Goal: Task Accomplishment & Management: Use online tool/utility

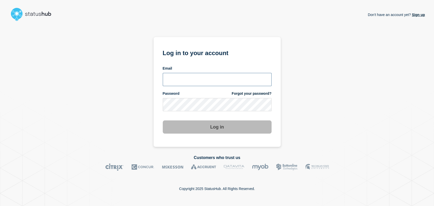
click at [179, 78] on input "email input" at bounding box center [217, 79] width 109 height 13
type input "gavin.moore@accruent.com"
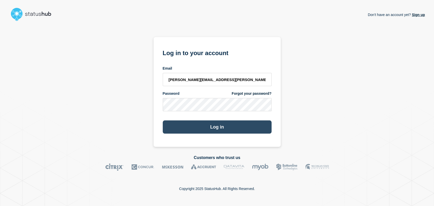
click at [205, 125] on button "Log in" at bounding box center [217, 127] width 109 height 13
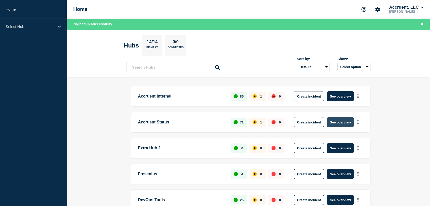
click at [339, 123] on button "See overview" at bounding box center [340, 122] width 27 height 10
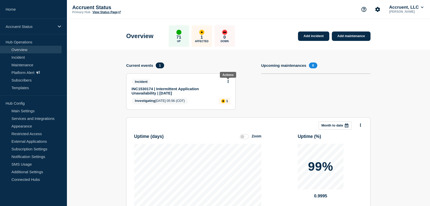
click at [228, 81] on icon at bounding box center [227, 81] width 1 height 3
click at [224, 101] on link "Update incident" at bounding box center [228, 100] width 25 height 4
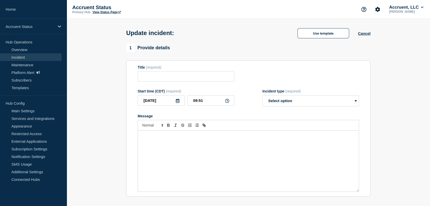
type input "INC1530174 | Intermittent Application Unavailability | [DATE]"
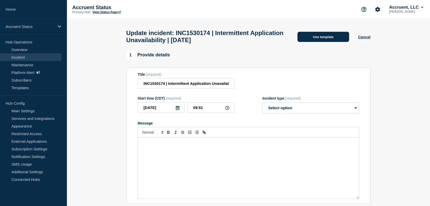
click at [302, 39] on button "Use template" at bounding box center [323, 37] width 52 height 10
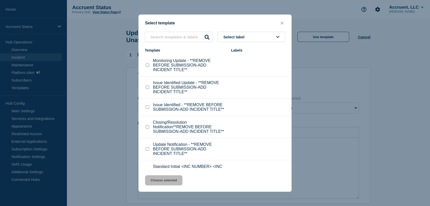
click at [147, 66] on input "Monitoring Update - **REMOVE BEFORE SUBMISSION-ADD INCIDENT TITLE** checkbox" at bounding box center [147, 65] width 3 height 3
checkbox input "true"
click at [161, 182] on button "Choose selected" at bounding box center [163, 181] width 37 height 10
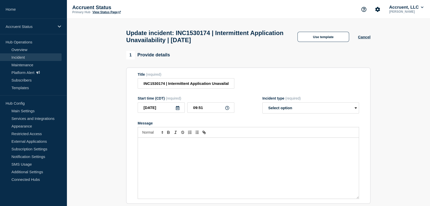
select select "monitoring"
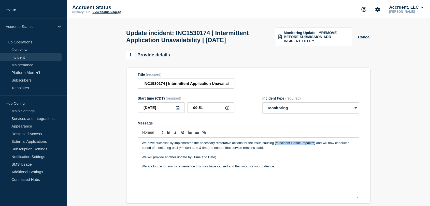
drag, startPoint x: 315, startPoint y: 154, endPoint x: 275, endPoint y: 155, distance: 41.0
click at [275, 150] on p "We have successfully implemented the necessary restorative actions for the issu…" at bounding box center [248, 145] width 213 height 9
drag, startPoint x: 216, startPoint y: 169, endPoint x: 192, endPoint y: 169, distance: 23.2
click at [192, 160] on p "We will provide another update by (Time and Date)." at bounding box center [248, 157] width 213 height 5
drag, startPoint x: 262, startPoint y: 159, endPoint x: 238, endPoint y: 159, distance: 23.4
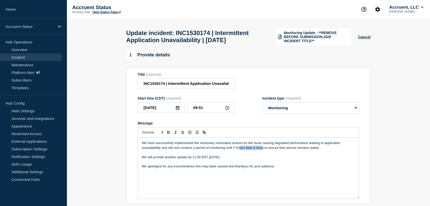
click at [238, 150] on p "We have successfully implemented the necessary restorative actions for the issu…" at bounding box center [248, 145] width 213 height 9
drag, startPoint x: 264, startPoint y: 159, endPoint x: 233, endPoint y: 160, distance: 31.0
click at [233, 150] on p "We have successfully implemented the necessary restorative actions for the issu…" at bounding box center [248, 145] width 213 height 9
click at [236, 150] on p "We have successfully implemented the necessary restorative actions for the issu…" at bounding box center [248, 145] width 213 height 9
click at [248, 150] on p "We have successfully implemented the necessary restorative actions for the issu…" at bounding box center [248, 145] width 213 height 9
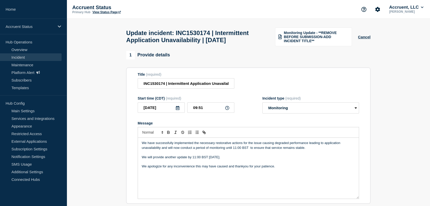
click at [236, 150] on p "We have successfully implemented the necessary restorative actions for the issu…" at bounding box center [248, 145] width 213 height 9
click at [249, 150] on p "We have successfully implemented the necessary restorative actions for the issu…" at bounding box center [248, 145] width 213 height 9
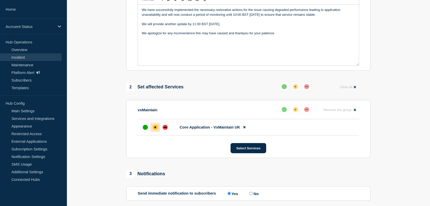
scroll to position [141, 0]
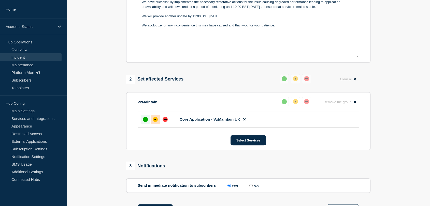
click at [145, 122] on div "up" at bounding box center [145, 119] width 5 height 5
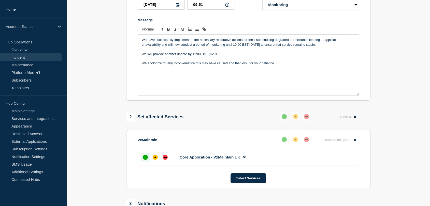
scroll to position [113, 0]
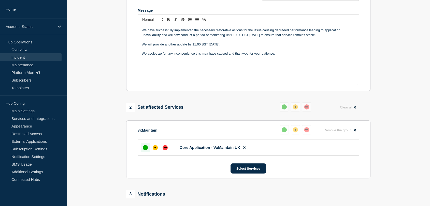
click at [144, 150] on div "up" at bounding box center [145, 147] width 5 height 5
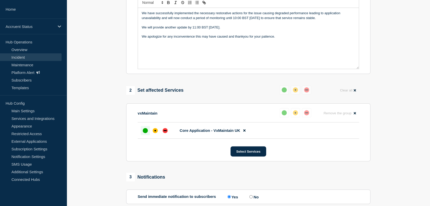
scroll to position [56, 0]
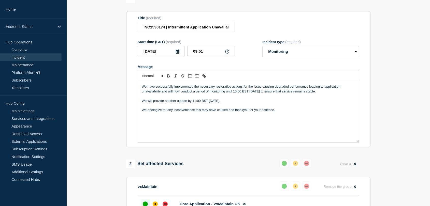
click at [241, 94] on p "We have successfully implemented the necessary restorative actions for the issu…" at bounding box center [248, 88] width 213 height 9
click at [199, 103] on p "We will provide another update by 11:00 BST [DATE]." at bounding box center [248, 101] width 213 height 5
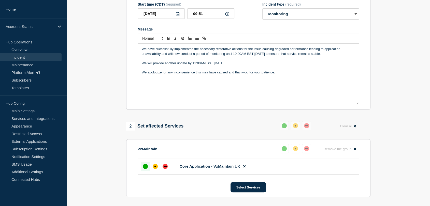
scroll to position [169, 0]
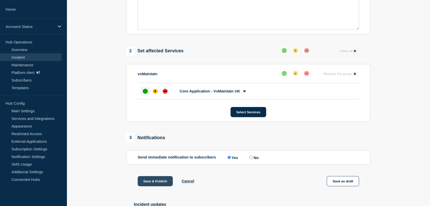
click at [144, 187] on button "Save & Publish" at bounding box center [155, 181] width 35 height 10
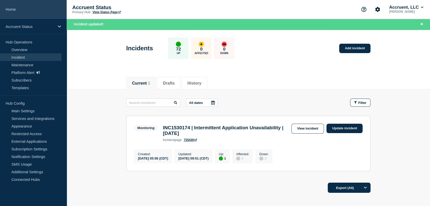
click at [19, 10] on link "Home" at bounding box center [33, 9] width 67 height 19
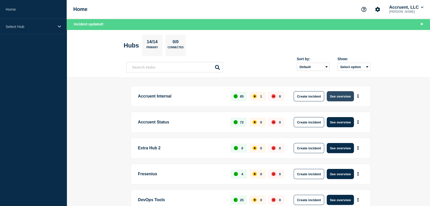
click at [335, 95] on button "See overview" at bounding box center [340, 96] width 27 height 10
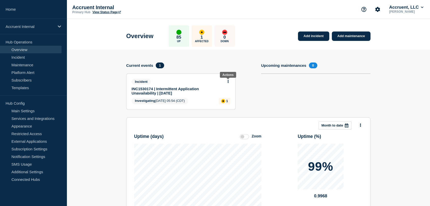
click at [228, 81] on icon at bounding box center [228, 81] width 1 height 3
click at [225, 100] on link "Update incident" at bounding box center [228, 100] width 25 height 4
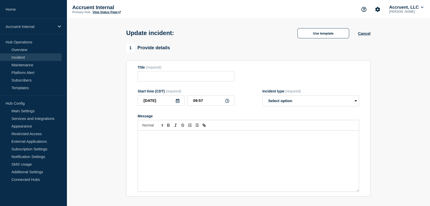
type input "INC1530174 | Intermittent Application Unavailability | [DATE]"
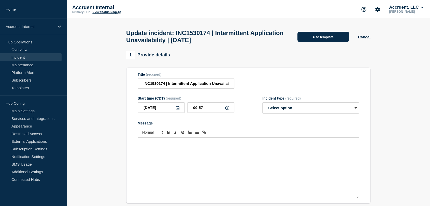
click at [301, 40] on button "Use template" at bounding box center [323, 37] width 52 height 10
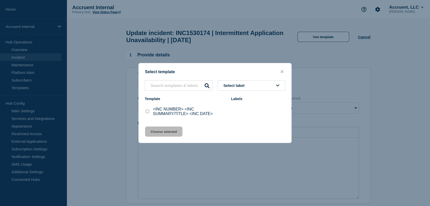
click at [148, 113] on input "<INC NUMBER> <INC SUMMARY/TITLE> <INC DATE> checkbox" at bounding box center [147, 111] width 3 height 3
checkbox input "true"
click at [160, 131] on button "Choose selected" at bounding box center [163, 132] width 37 height 10
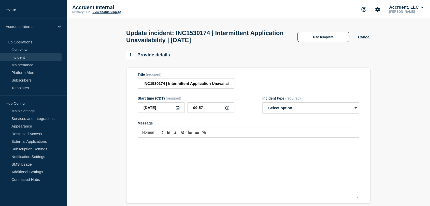
select select "investigating"
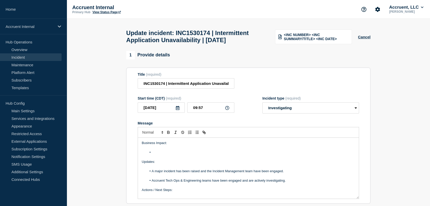
click at [165, 155] on li "Message" at bounding box center [251, 152] width 208 height 5
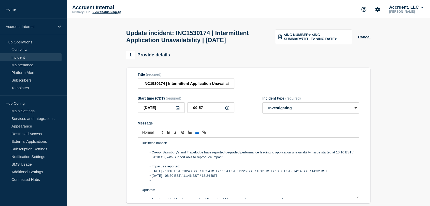
click at [328, 173] on span "[DATE] - 10:10 BST / 10:48 BST / 10:54 BST / 11:04 BST / 11:26 BST / 13:01 BST …" at bounding box center [240, 171] width 176 height 4
click at [175, 183] on li "Message" at bounding box center [251, 181] width 208 height 5
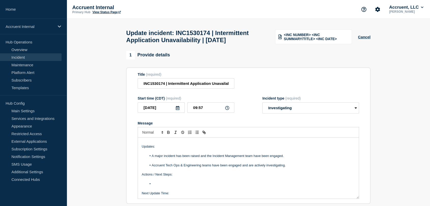
scroll to position [56, 0]
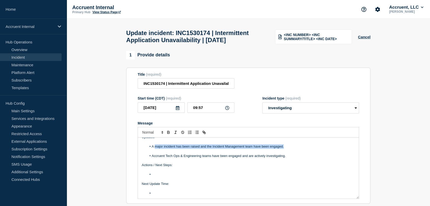
drag, startPoint x: 283, startPoint y: 158, endPoint x: 155, endPoint y: 158, distance: 128.7
click at [155, 149] on li "A major incident has been raised and the Incident Management team have been eng…" at bounding box center [251, 147] width 208 height 5
click at [179, 149] on li "Message" at bounding box center [251, 147] width 208 height 5
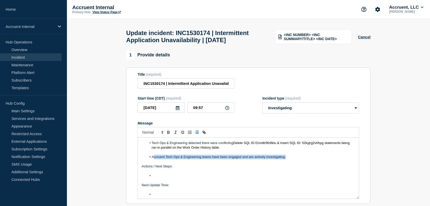
drag, startPoint x: 293, startPoint y: 174, endPoint x: 154, endPoint y: 173, distance: 139.2
click at [154, 160] on li "Accruent Tech Ops & Engineering teams have been engaged and are actively invest…" at bounding box center [251, 157] width 208 height 5
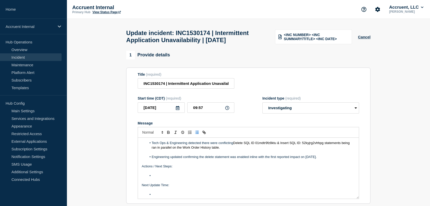
click at [333, 160] on li "Engineering updated confirming the delete statement was enabled inline with the…" at bounding box center [251, 157] width 208 height 5
click at [337, 160] on li "Engineering updated confirming the delete statement was enabled inline with the…" at bounding box center [251, 157] width 208 height 5
click at [184, 160] on li "Engineering updated confirming the delete statement was enabled inline with the…" at bounding box center [251, 157] width 208 height 5
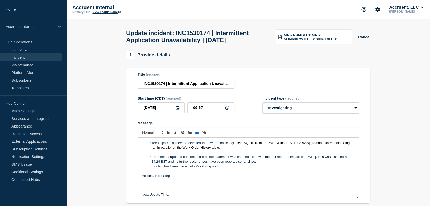
click at [153, 169] on li "Incident has been placed into Monitoring until" at bounding box center [251, 166] width 208 height 5
click at [238, 169] on li "The incident has been placed into Monitoring until" at bounding box center [251, 166] width 208 height 5
click at [279, 164] on li "Engineering updated confirming the delete statement was enabled inline with the…" at bounding box center [251, 159] width 208 height 9
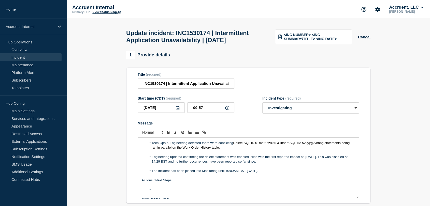
drag, startPoint x: 266, startPoint y: 189, endPoint x: 152, endPoint y: 188, distance: 114.0
click at [152, 174] on li "The incident has been placed into Monitoring until 10:00AM BST [DATE]." at bounding box center [251, 171] width 208 height 5
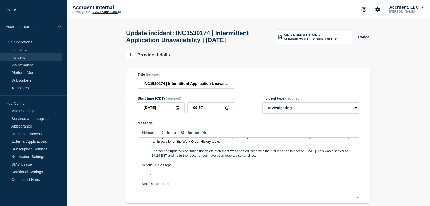
click at [160, 177] on li "Message" at bounding box center [251, 175] width 208 height 5
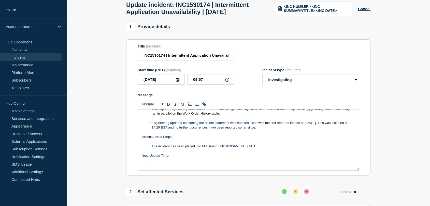
click at [165, 168] on li "Message" at bounding box center [251, 165] width 208 height 5
click at [335, 85] on select "Select option Investigating Identified Monitoring Resolved" at bounding box center [310, 79] width 97 height 11
select select "monitoring"
click at [262, 85] on select "Select option Investigating Identified Monitoring Resolved" at bounding box center [310, 79] width 97 height 11
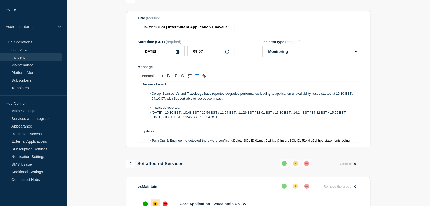
scroll to position [0, 0]
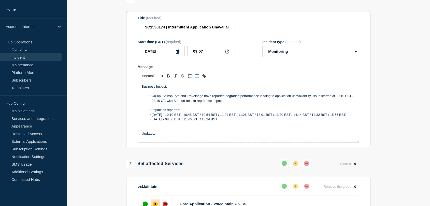
drag, startPoint x: 192, startPoint y: 148, endPoint x: 142, endPoint y: 149, distance: 49.4
click at [142, 142] on div "Business Impact: Co-op, Sainsbury's and Travelodge have reported degraded perfo…" at bounding box center [248, 111] width 221 height 61
copy div "Updates: Tech Ops & Engineering detected there were conflicting Delete SQL ID 0…"
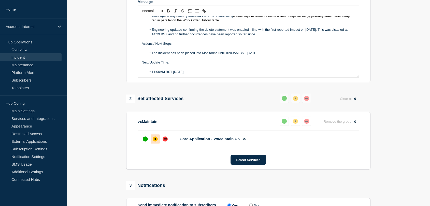
scroll to position [169, 0]
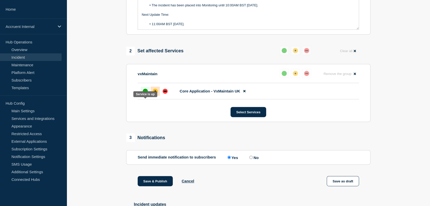
click at [146, 94] on div "up" at bounding box center [145, 91] width 5 height 5
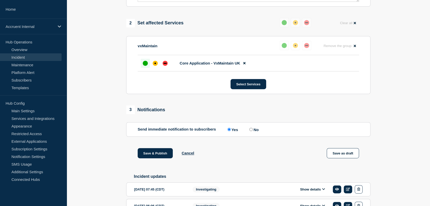
scroll to position [226, 0]
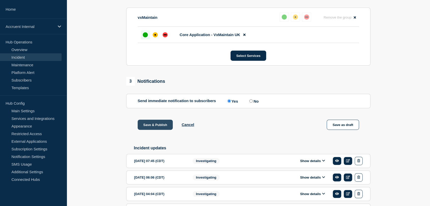
click at [148, 130] on button "Save & Publish" at bounding box center [155, 125] width 35 height 10
